Goal: Transaction & Acquisition: Purchase product/service

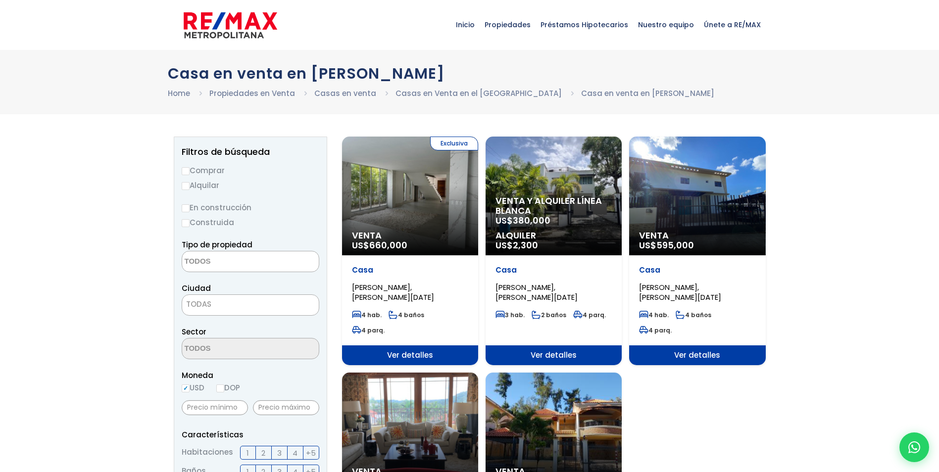
select select
click at [345, 92] on link "Casas en venta" at bounding box center [345, 93] width 62 height 10
click at [497, 92] on link "Casas en Venta en el Distrito Nacional" at bounding box center [478, 93] width 166 height 10
click at [497, 92] on link "Casas en Venta en el [GEOGRAPHIC_DATA]" at bounding box center [478, 93] width 166 height 10
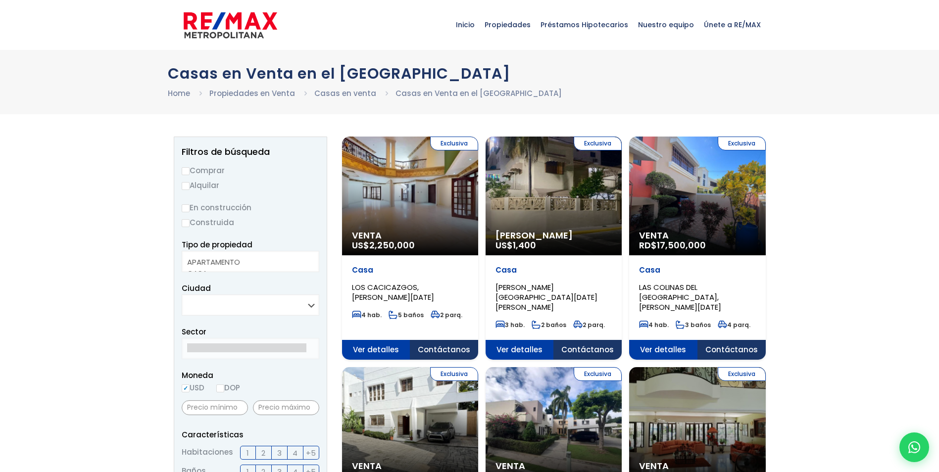
select select
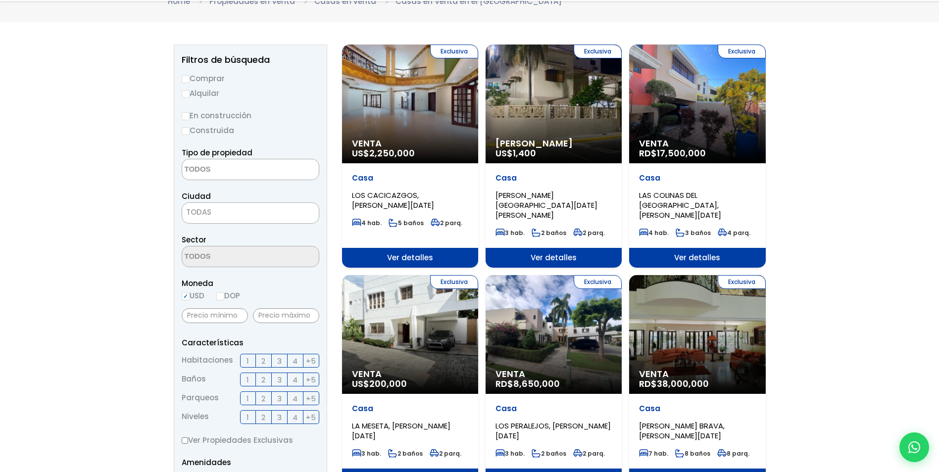
scroll to position [99, 0]
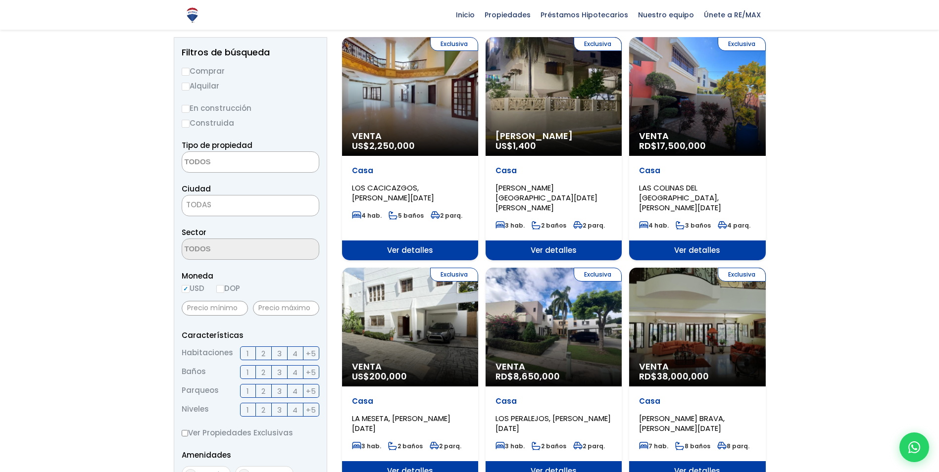
click at [186, 74] on input "Comprar" at bounding box center [186, 72] width 8 height 8
radio input "true"
drag, startPoint x: 186, startPoint y: 74, endPoint x: 142, endPoint y: 90, distance: 47.3
click at [217, 166] on textarea "Search" at bounding box center [230, 162] width 96 height 21
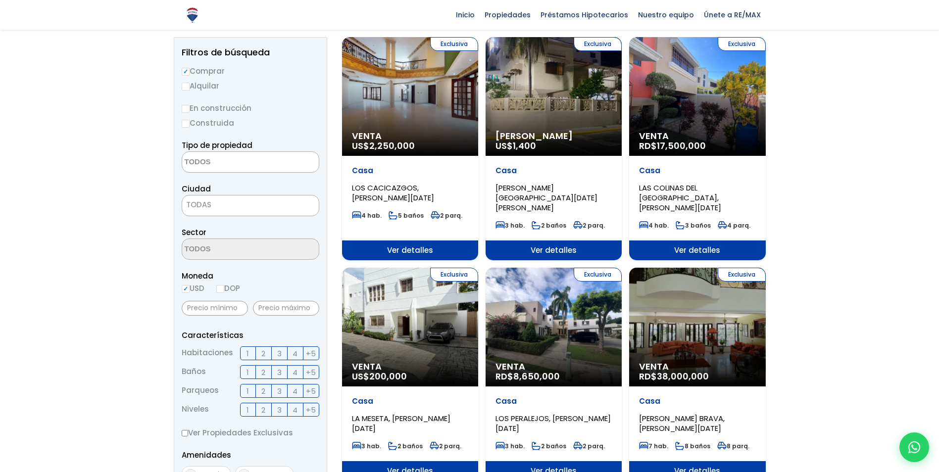
click at [217, 166] on textarea "Search" at bounding box center [230, 162] width 96 height 21
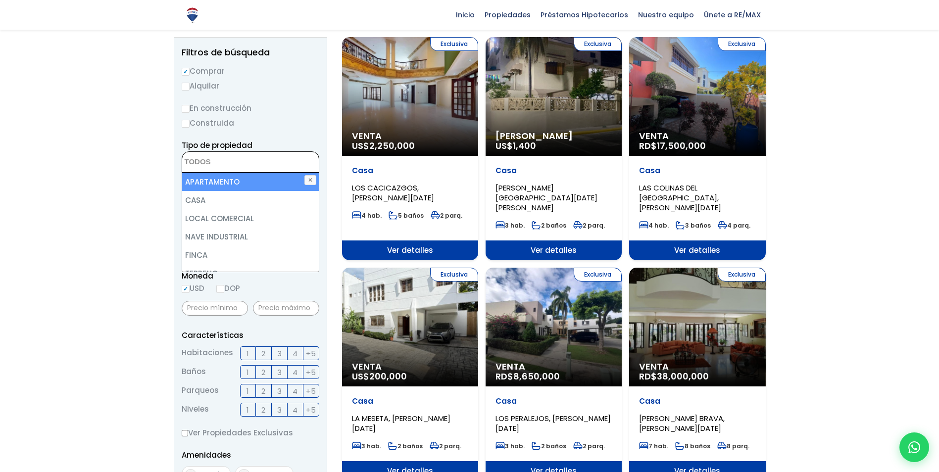
click at [217, 166] on textarea "Search" at bounding box center [230, 162] width 96 height 21
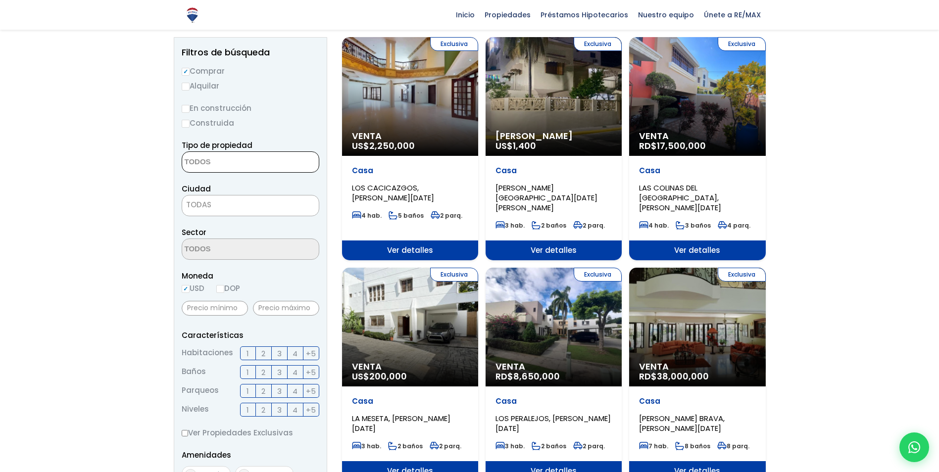
click at [217, 166] on textarea "Search" at bounding box center [230, 162] width 96 height 21
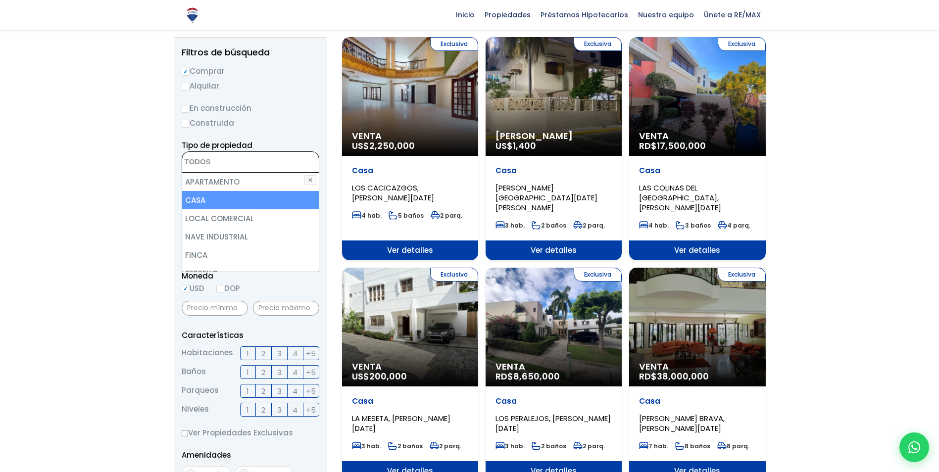
click at [197, 200] on li "CASA" at bounding box center [250, 200] width 137 height 18
select select "house"
click at [197, 200] on li "CASA" at bounding box center [250, 200] width 137 height 18
click at [204, 196] on li "CASA" at bounding box center [250, 200] width 137 height 18
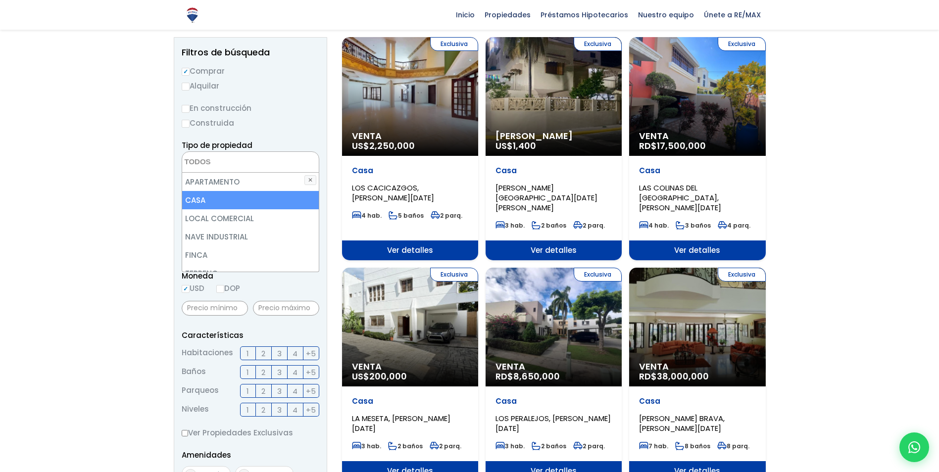
select select "house"
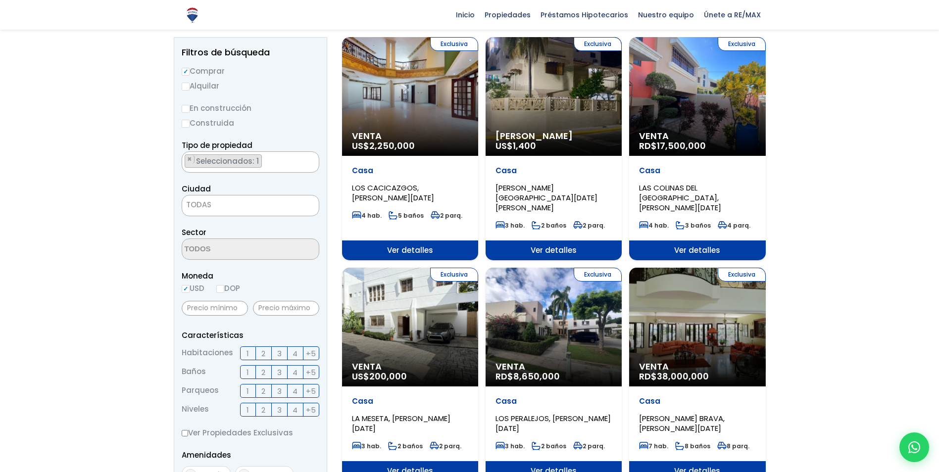
click at [232, 207] on span "TODAS" at bounding box center [250, 205] width 137 height 14
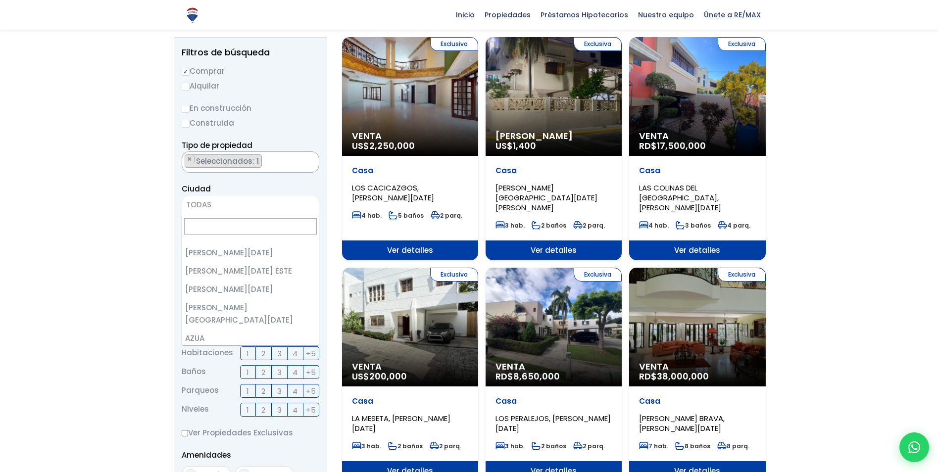
scroll to position [0, 0]
select select "1"
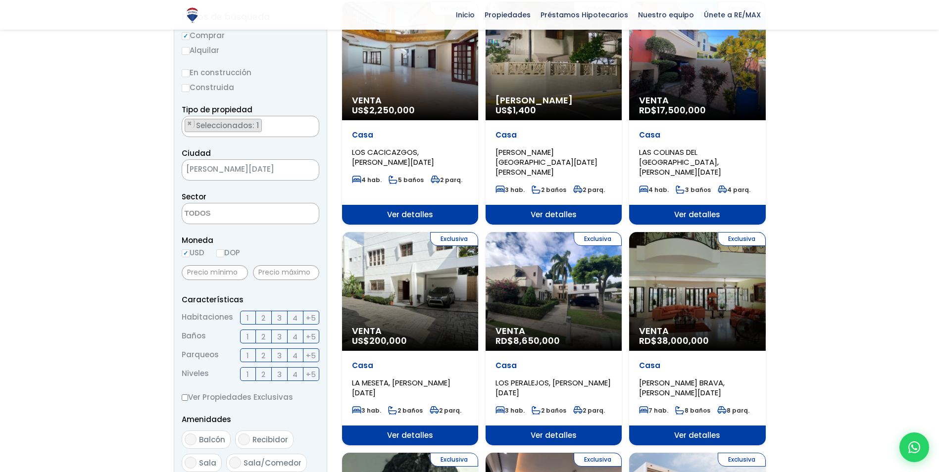
scroll to position [198, 0]
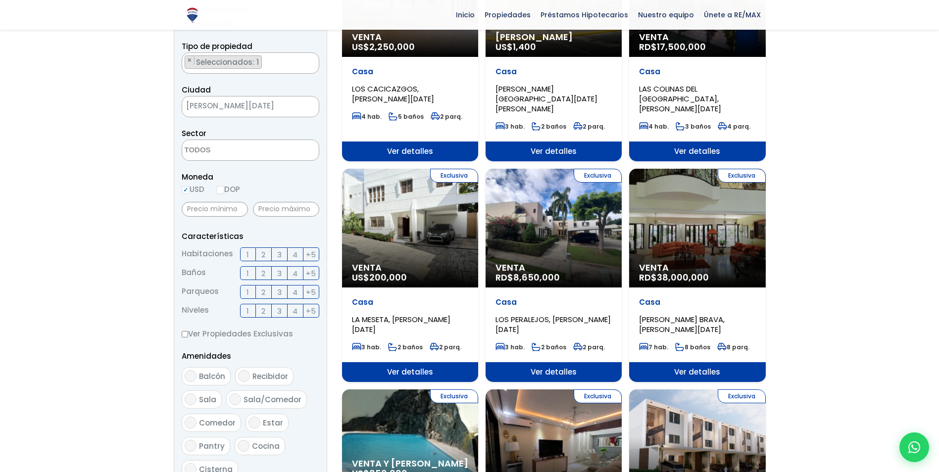
click at [279, 274] on span "3" at bounding box center [279, 273] width 4 height 12
click at [0, 0] on input "3" at bounding box center [0, 0] width 0 height 0
click at [280, 254] on span "3" at bounding box center [279, 254] width 4 height 12
click at [0, 0] on input "3" at bounding box center [0, 0] width 0 height 0
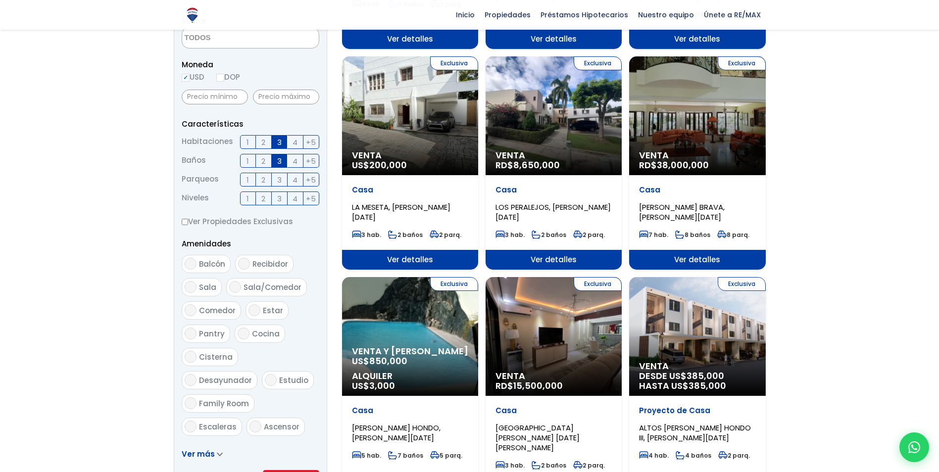
scroll to position [346, 0]
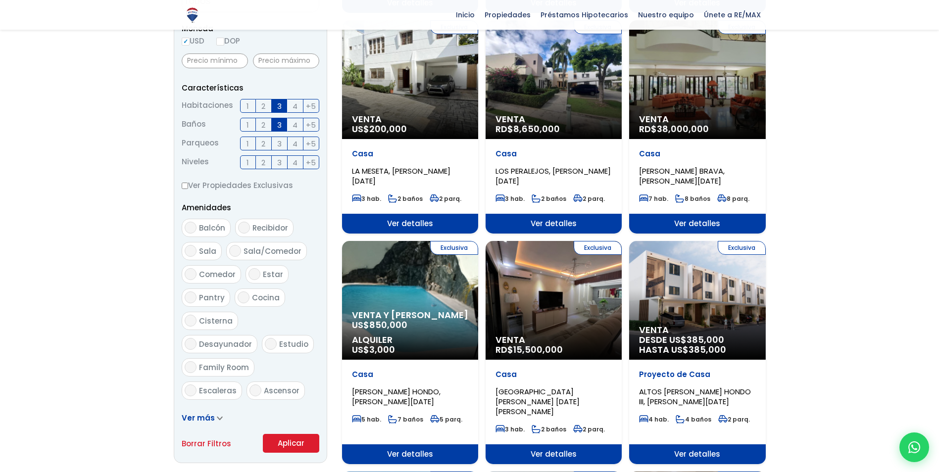
click at [265, 340] on input "Estudio" at bounding box center [271, 344] width 12 height 12
checkbox input "true"
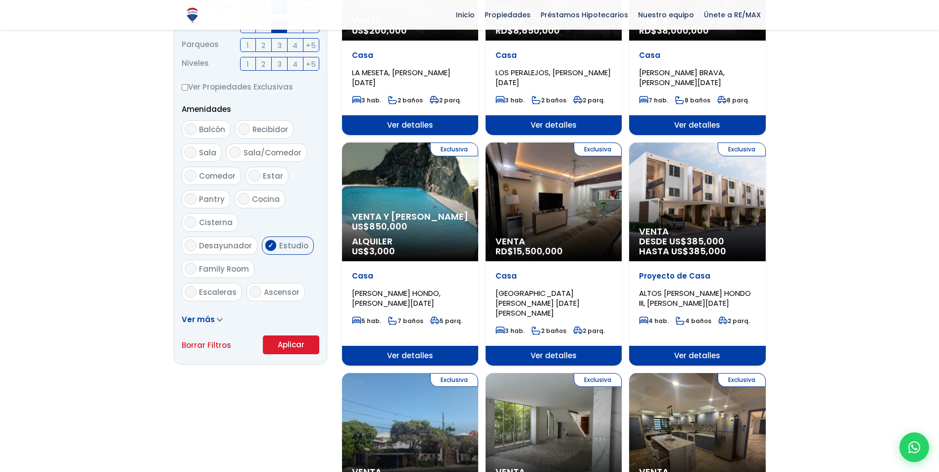
scroll to position [445, 0]
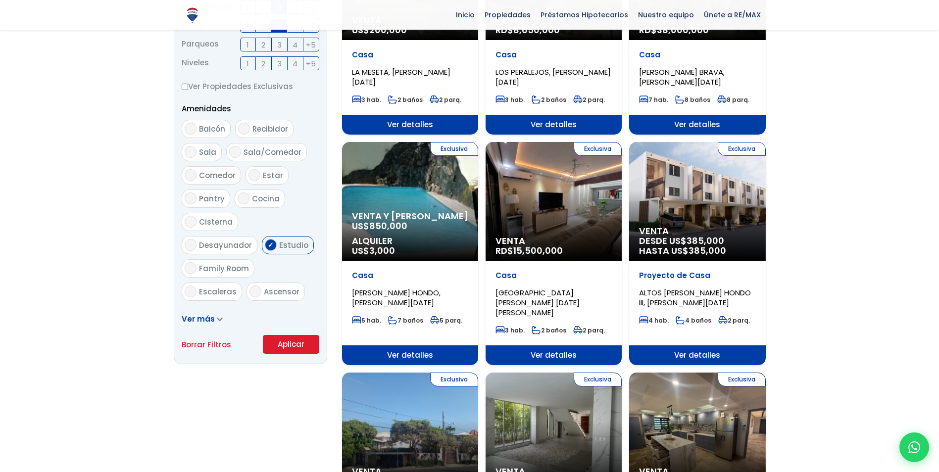
click at [296, 341] on button "Aplicar" at bounding box center [291, 344] width 56 height 19
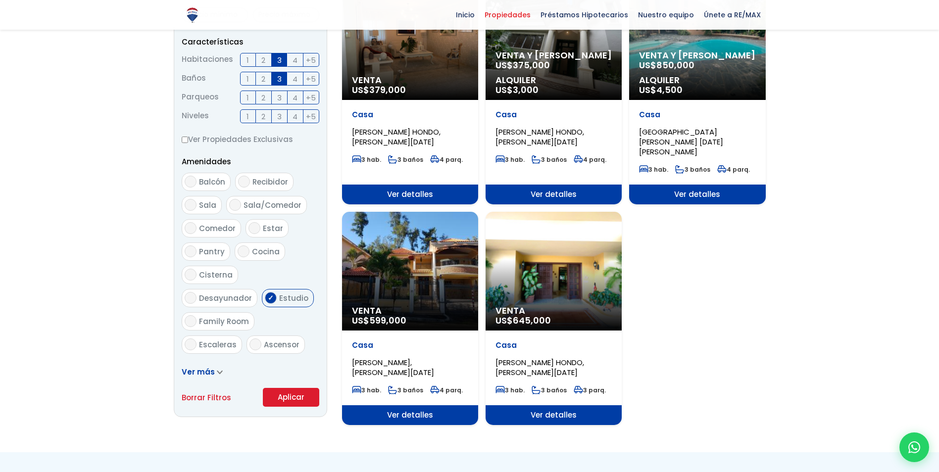
scroll to position [396, 0]
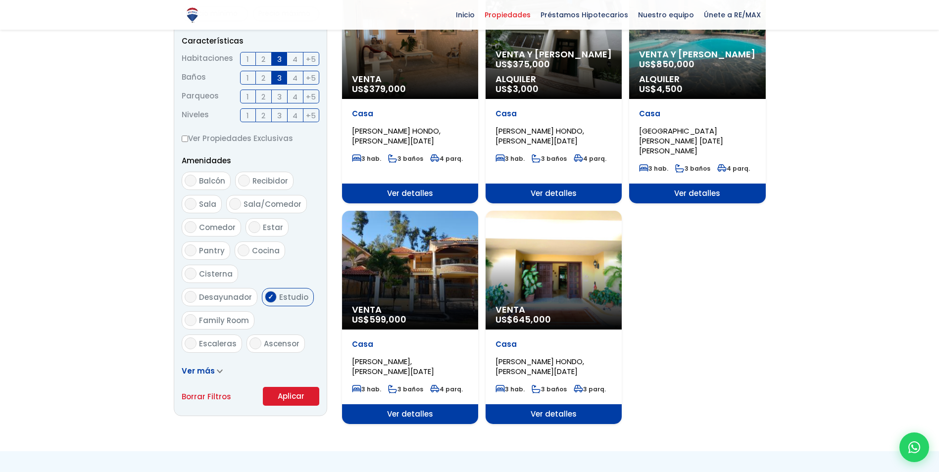
click at [530, 286] on div "Venta US$ 645,000" at bounding box center [554, 270] width 136 height 119
click at [400, 78] on span "Venta" at bounding box center [410, 79] width 116 height 10
click at [413, 184] on span "Ver detalles" at bounding box center [410, 194] width 136 height 20
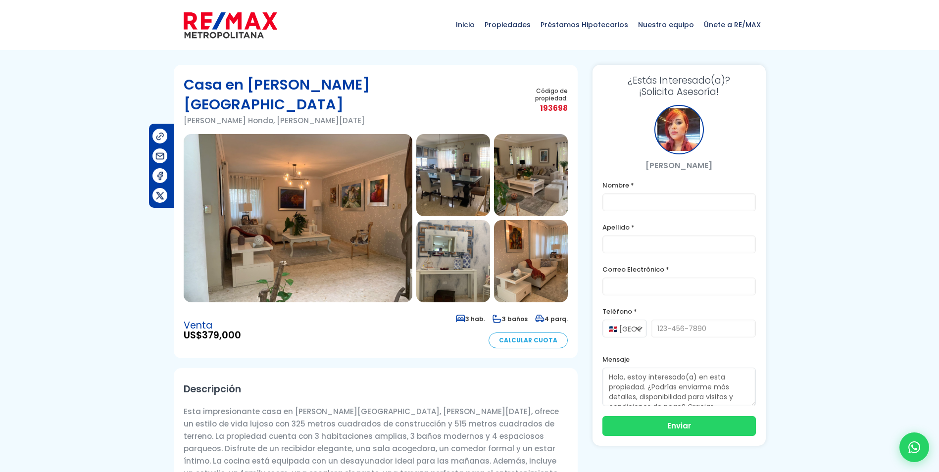
click at [541, 170] on img at bounding box center [531, 175] width 74 height 82
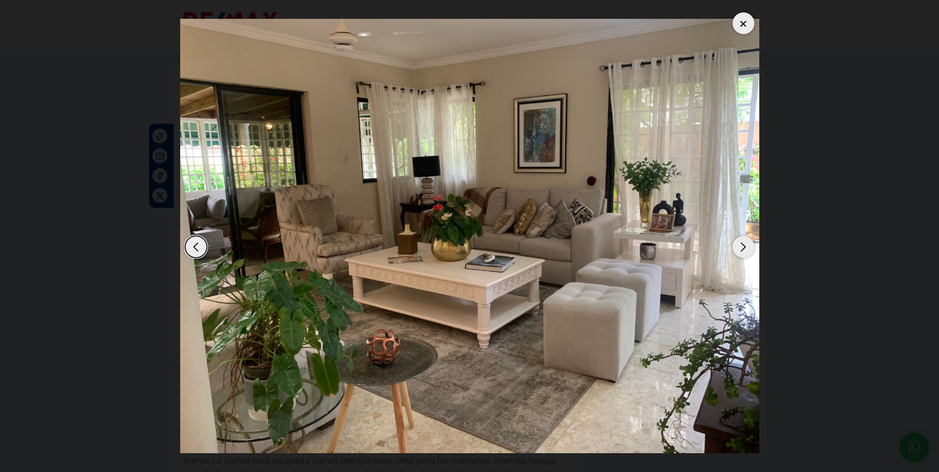
click at [740, 244] on div "Next slide" at bounding box center [743, 247] width 22 height 22
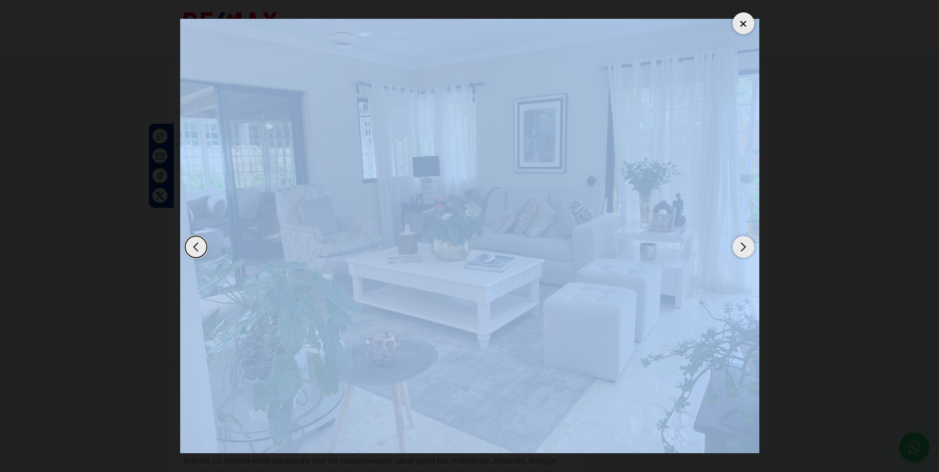
click at [740, 244] on div "Next slide" at bounding box center [743, 247] width 22 height 22
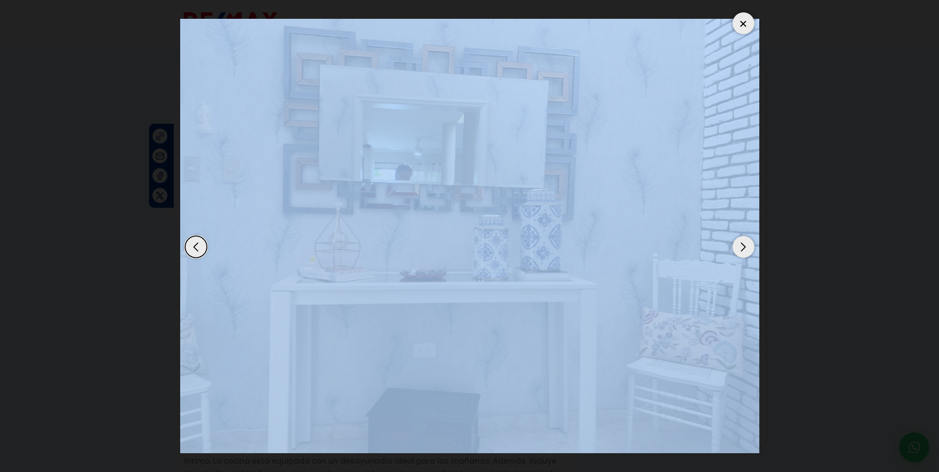
click at [740, 244] on div "Next slide" at bounding box center [743, 247] width 22 height 22
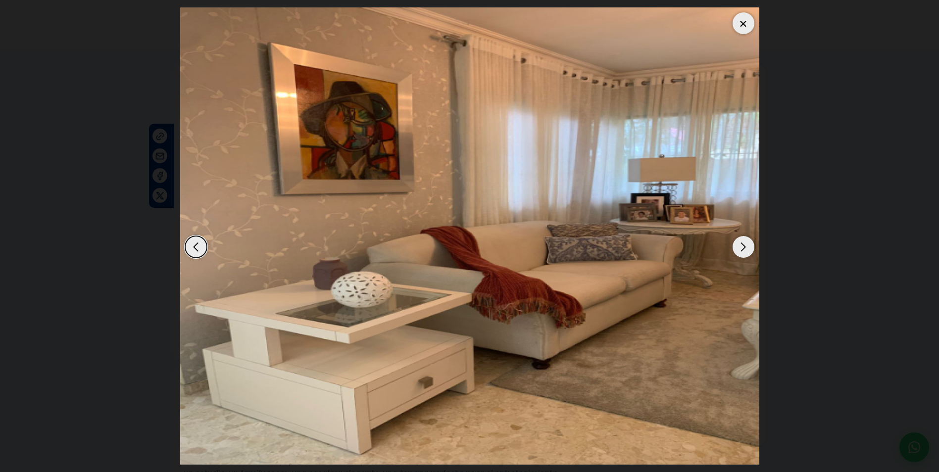
click at [740, 244] on div "Next slide" at bounding box center [743, 247] width 22 height 22
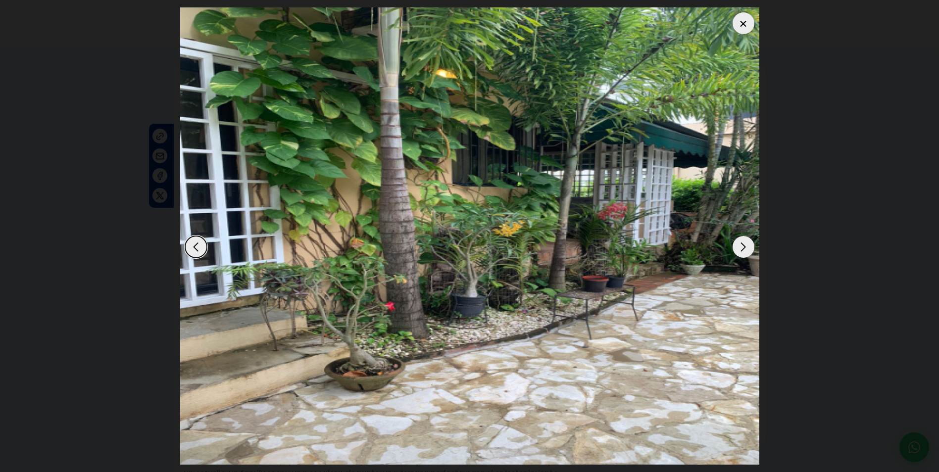
click at [740, 244] on div "Next slide" at bounding box center [743, 247] width 22 height 22
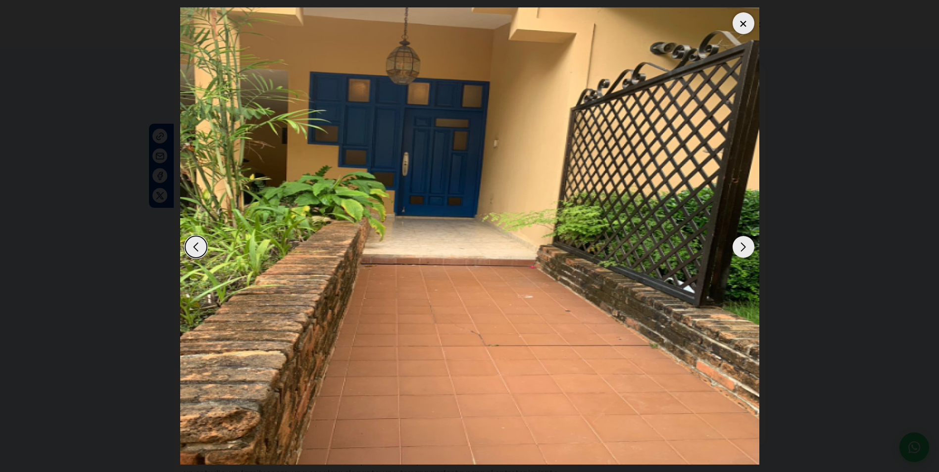
click at [740, 244] on div "Next slide" at bounding box center [743, 247] width 22 height 22
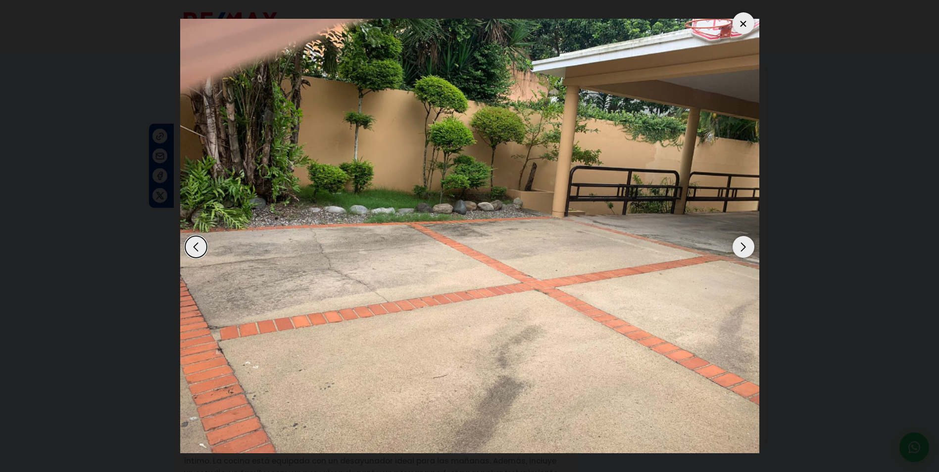
click at [740, 244] on div "Next slide" at bounding box center [743, 247] width 22 height 22
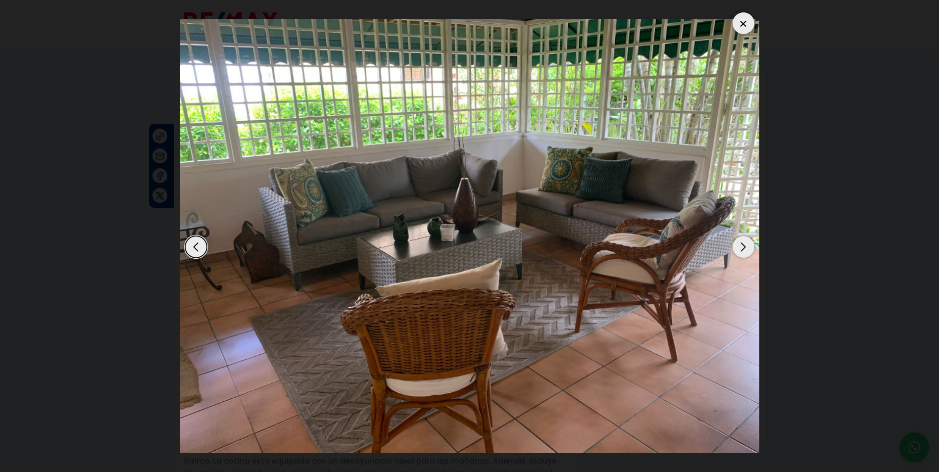
click at [740, 244] on div "Next slide" at bounding box center [743, 247] width 22 height 22
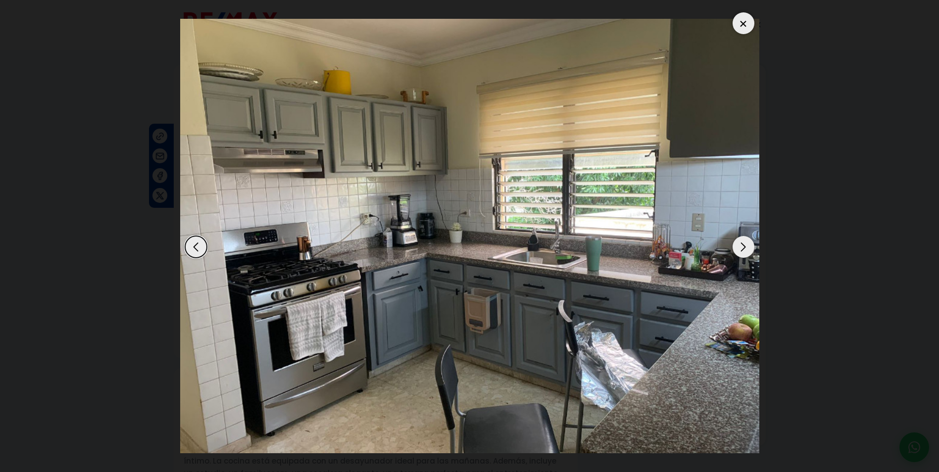
click at [740, 244] on div "Next slide" at bounding box center [743, 247] width 22 height 22
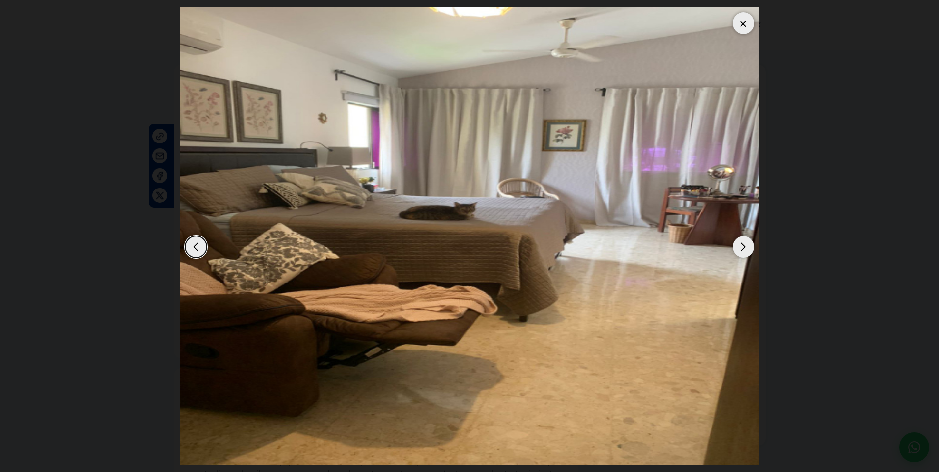
click at [740, 244] on div "Next slide" at bounding box center [743, 247] width 22 height 22
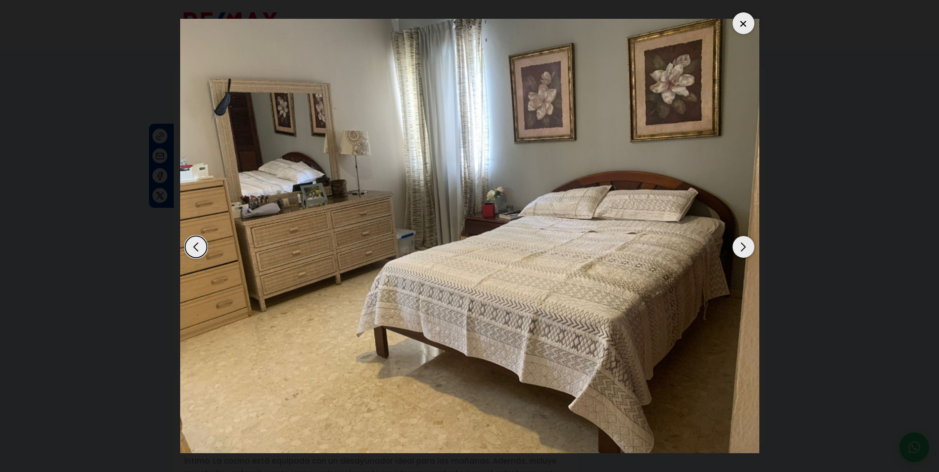
click at [740, 244] on div "Next slide" at bounding box center [743, 247] width 22 height 22
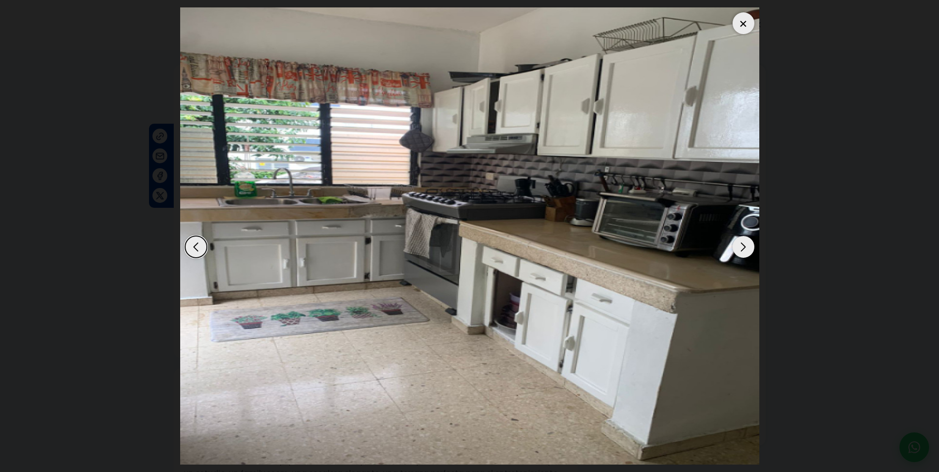
click at [740, 244] on div "Next slide" at bounding box center [743, 247] width 22 height 22
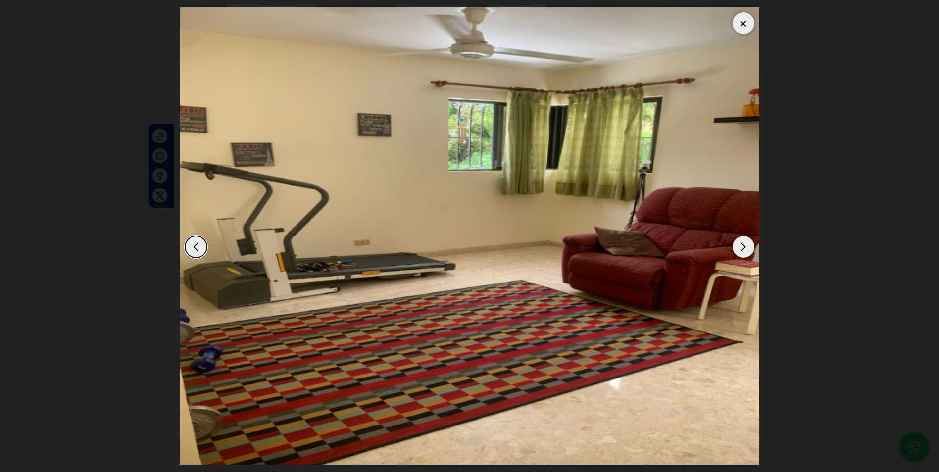
click at [740, 244] on div "Next slide" at bounding box center [743, 247] width 22 height 22
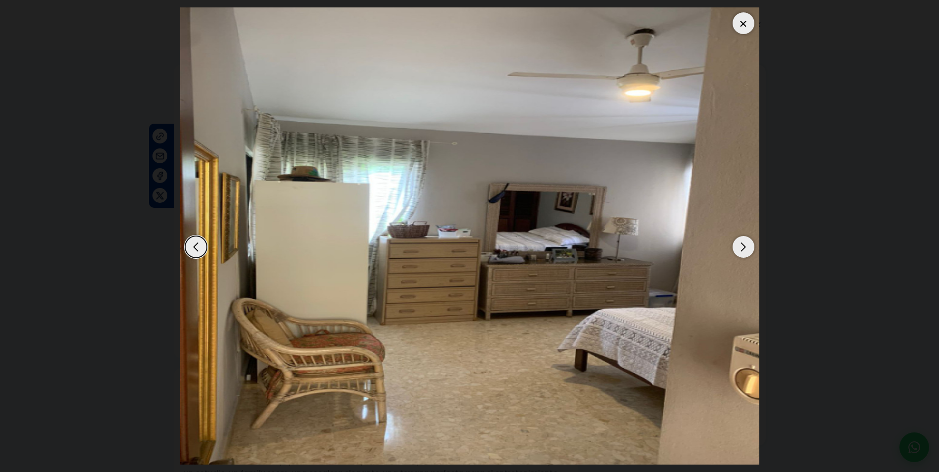
click at [740, 244] on div "Next slide" at bounding box center [743, 247] width 22 height 22
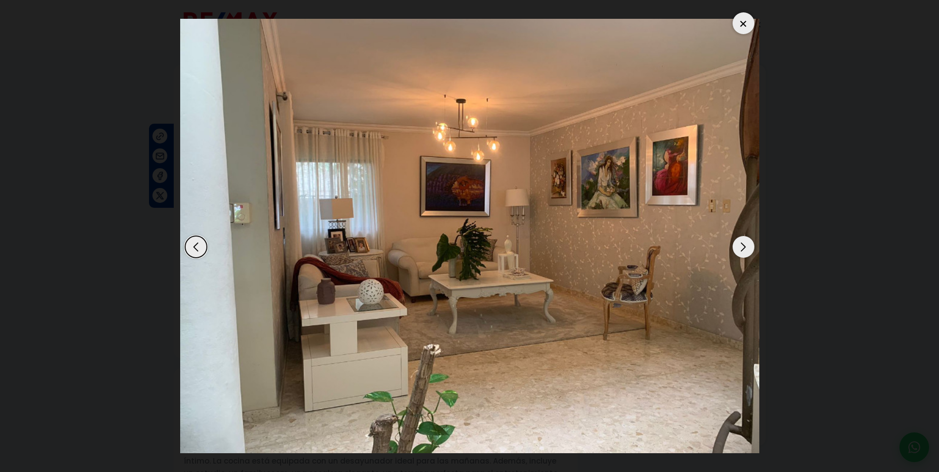
click at [740, 243] on div "Next slide" at bounding box center [743, 247] width 22 height 22
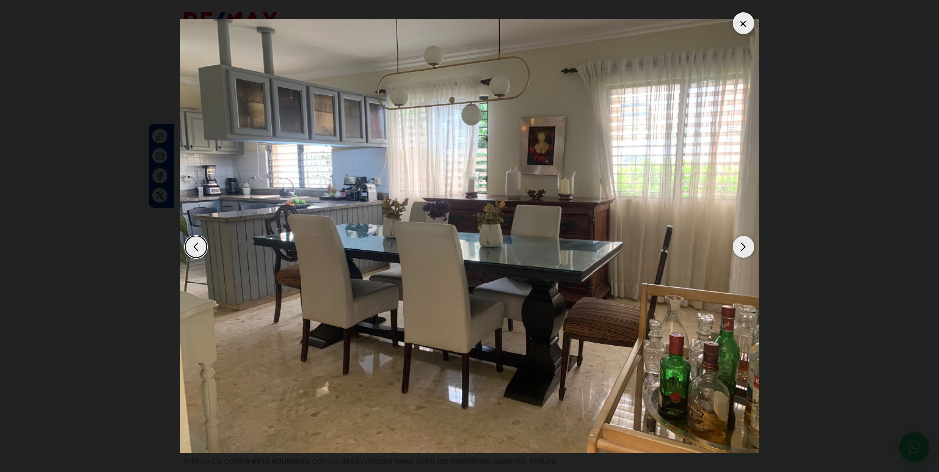
click at [740, 243] on div "Next slide" at bounding box center [743, 247] width 22 height 22
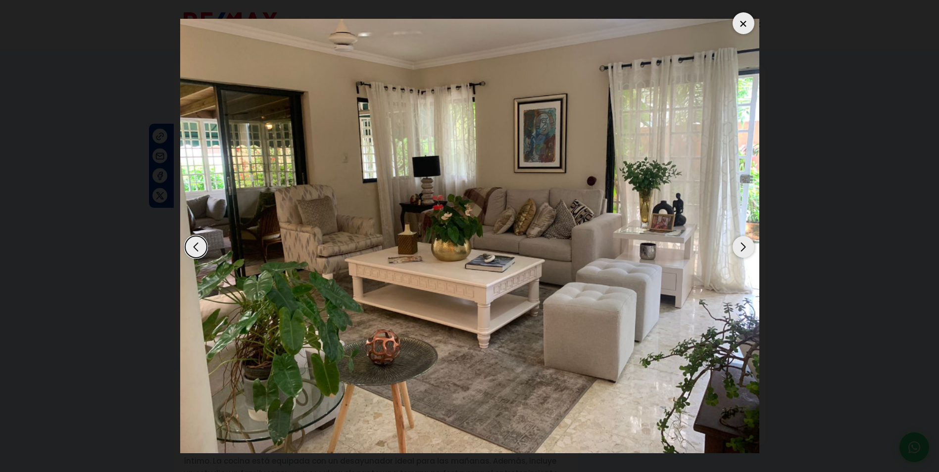
click at [740, 243] on div "Next slide" at bounding box center [743, 247] width 22 height 22
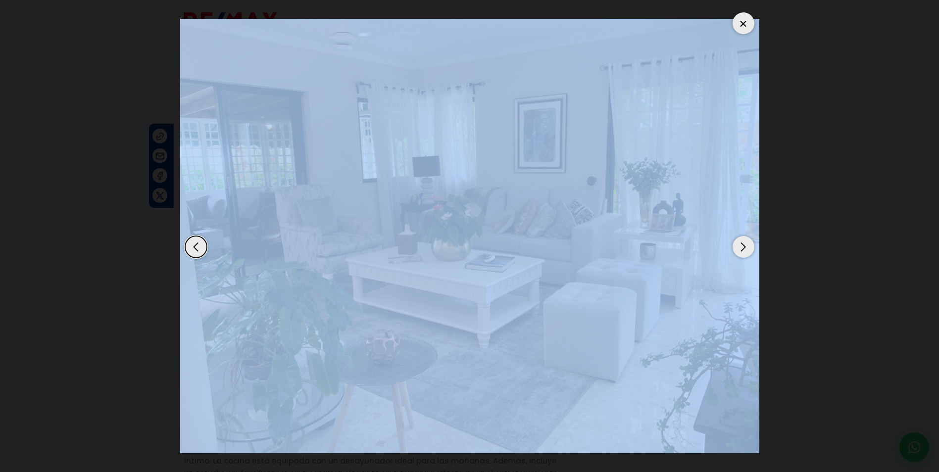
click at [740, 243] on div "Next slide" at bounding box center [743, 247] width 22 height 22
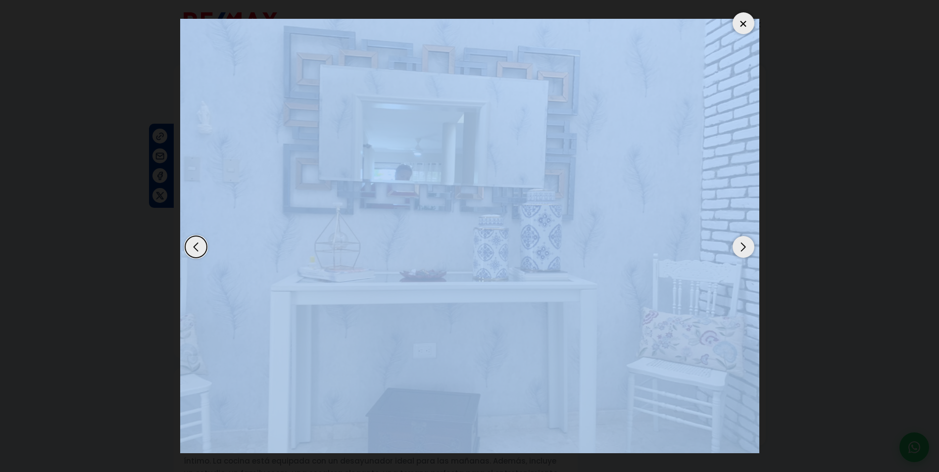
click at [740, 243] on div "Next slide" at bounding box center [743, 247] width 22 height 22
